Goal: Check status: Check status

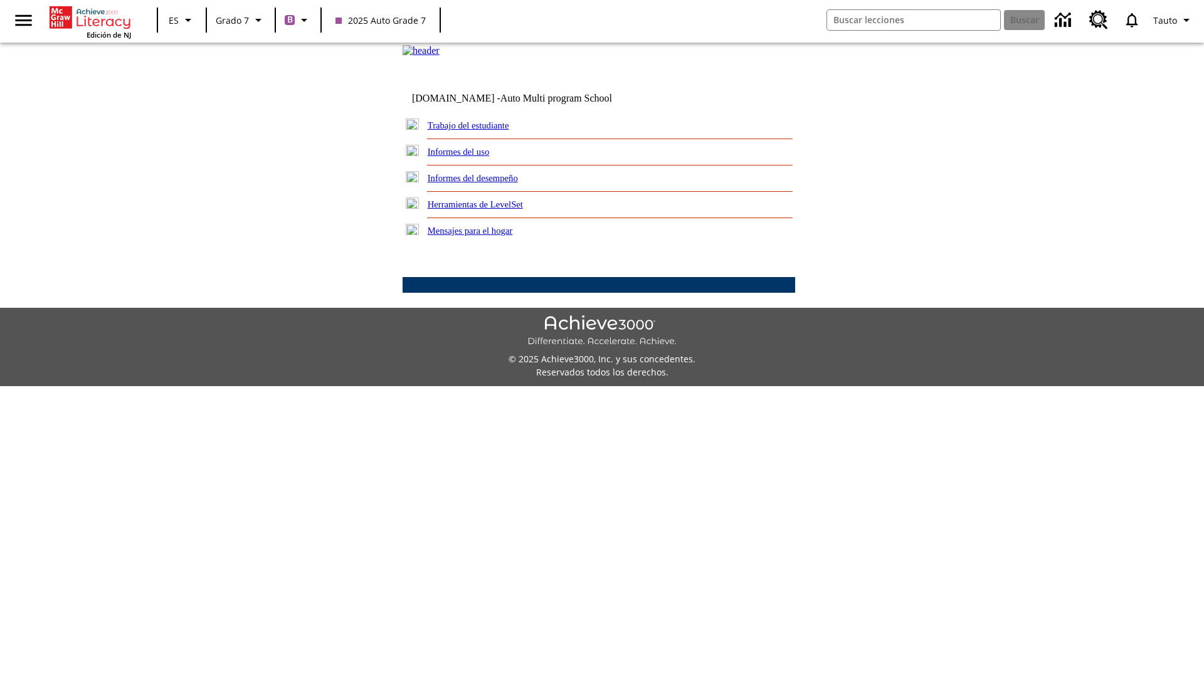
click at [489, 183] on link "Informes del desempeño" at bounding box center [473, 178] width 90 height 10
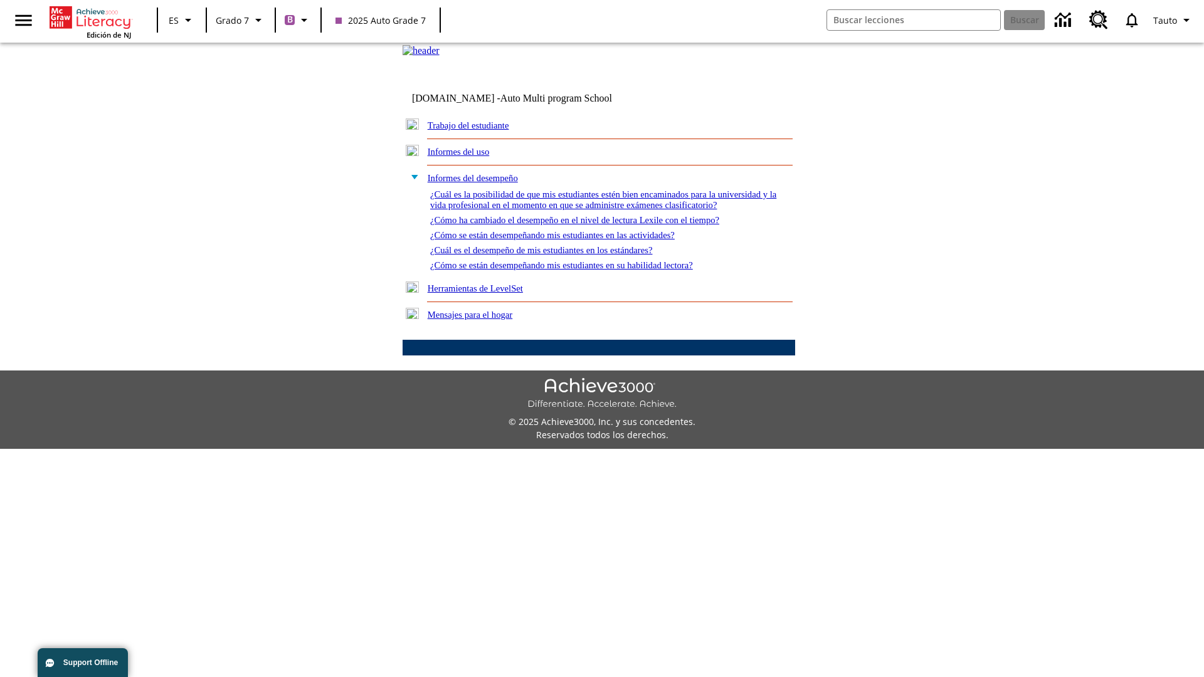
click at [584, 270] on link "¿Cómo se están desempeñando mis estudiantes en su habilidad lectora?" at bounding box center [561, 265] width 263 height 10
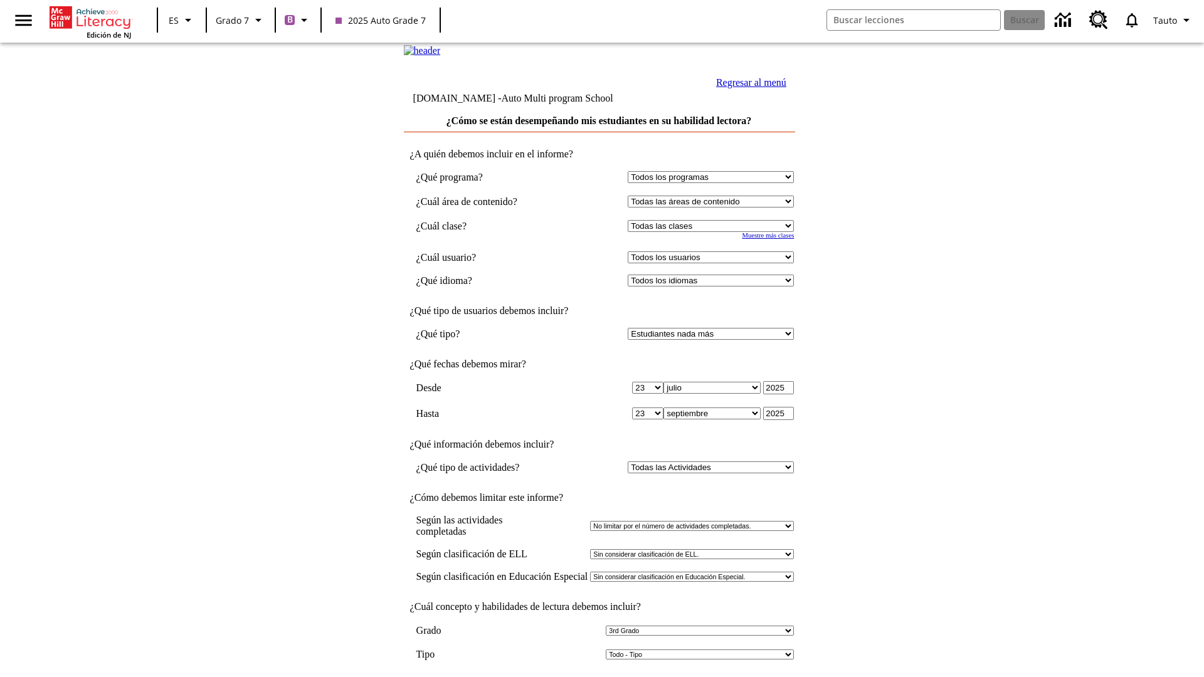
select select "3"
click at [599, 677] on input "Ver Informe" at bounding box center [599, 691] width 58 height 14
select select "2349292"
